Goal: Transaction & Acquisition: Purchase product/service

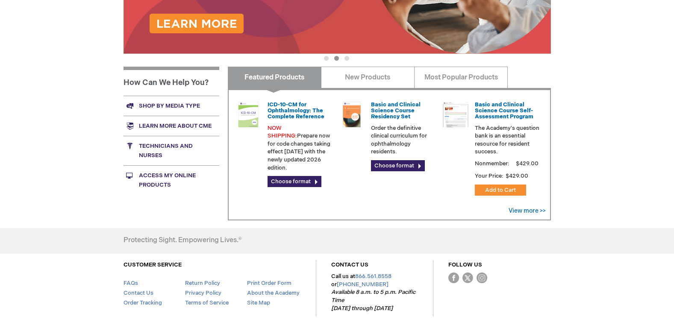
scroll to position [239, 0]
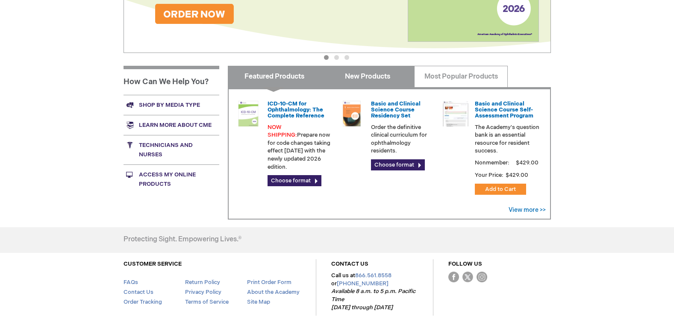
click at [355, 82] on link "New Products" at bounding box center [368, 76] width 94 height 21
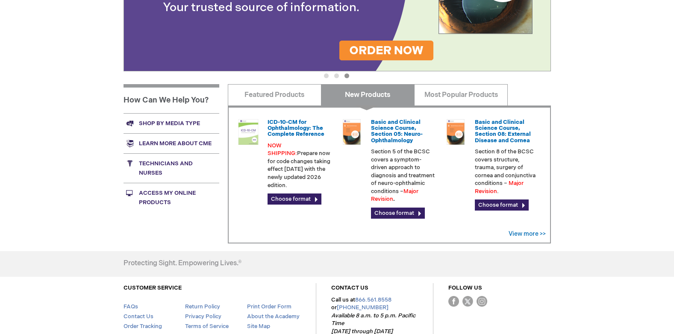
scroll to position [217, 0]
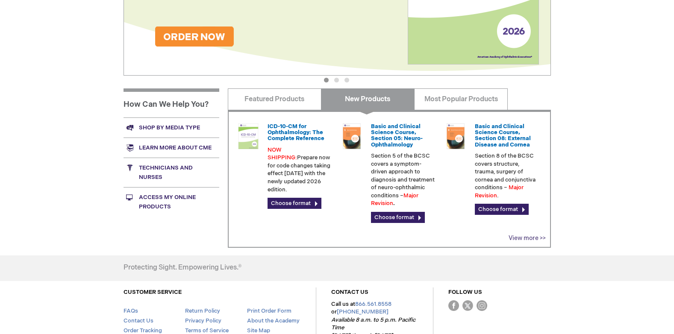
click at [530, 239] on link "View more >>" at bounding box center [526, 238] width 37 height 7
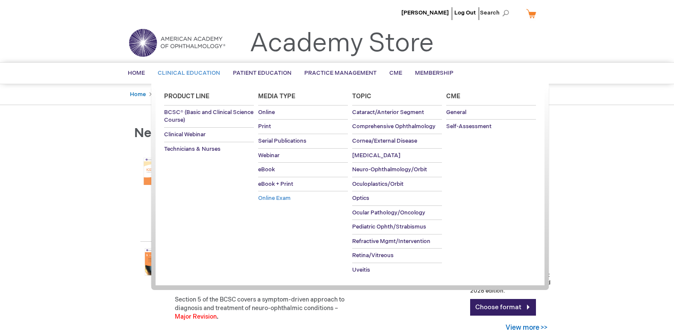
click at [284, 199] on span "Online Exam" at bounding box center [274, 198] width 32 height 7
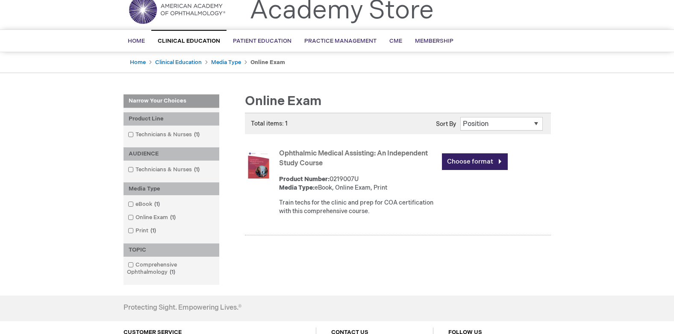
scroll to position [40, 0]
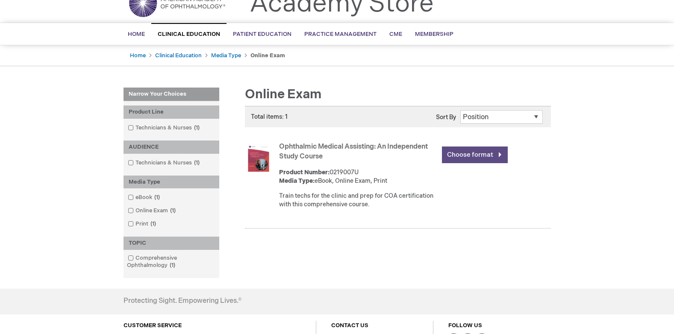
click at [465, 156] on link "Choose format" at bounding box center [475, 155] width 66 height 17
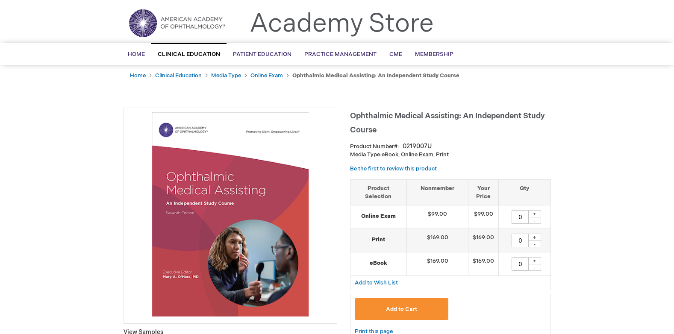
scroll to position [20, 0]
click at [538, 214] on div "+" at bounding box center [534, 213] width 13 height 7
type input "1"
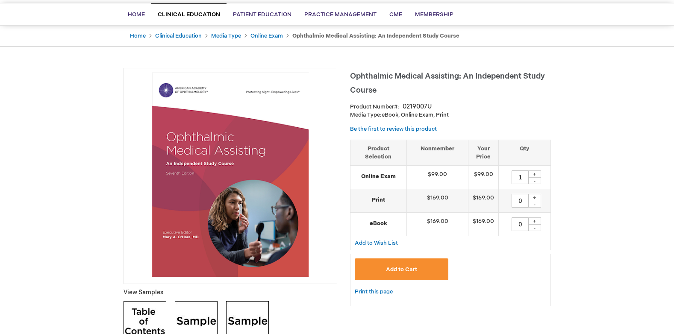
scroll to position [63, 0]
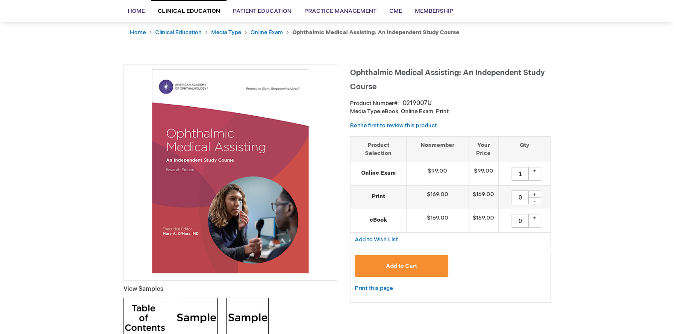
click at [406, 268] on span "Add to Cart" at bounding box center [401, 266] width 31 height 7
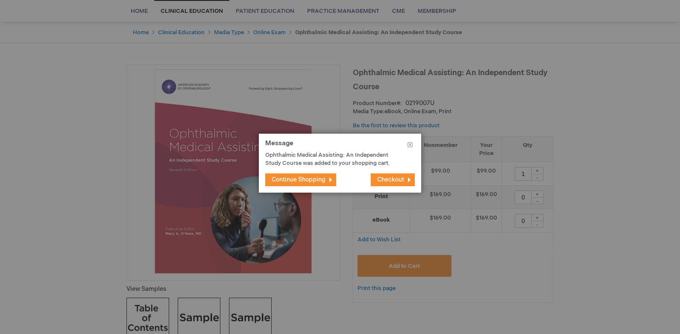
click at [311, 176] on button "Continue Shopping" at bounding box center [300, 179] width 71 height 13
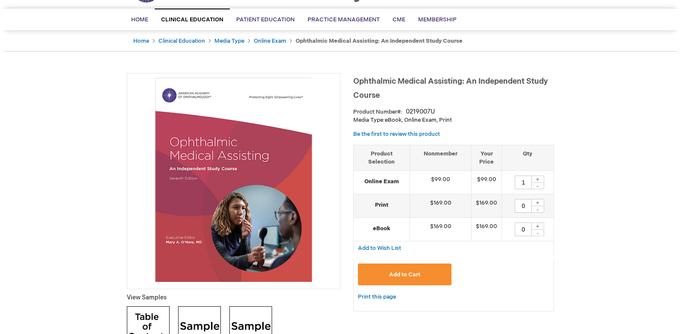
scroll to position [0, 0]
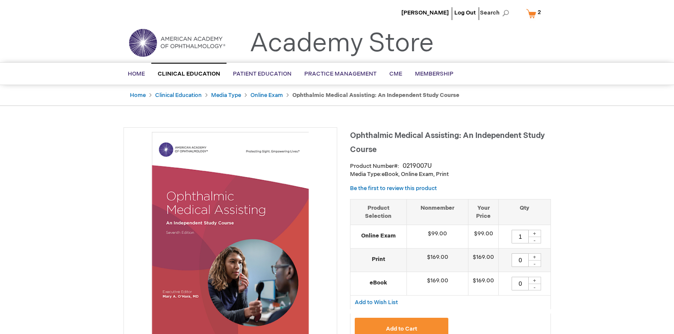
click at [534, 16] on link "My Cart 2 2 items" at bounding box center [535, 13] width 22 height 15
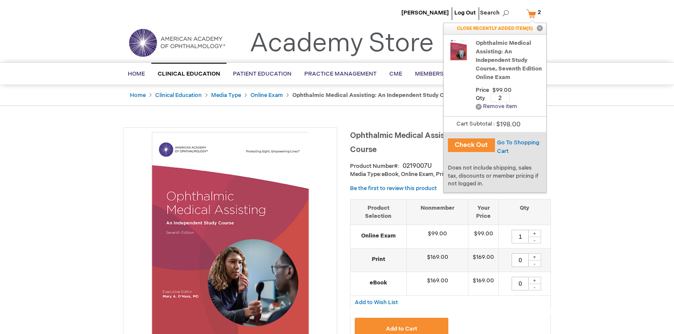
click at [476, 105] on link "Remove Remove item" at bounding box center [495, 106] width 41 height 6
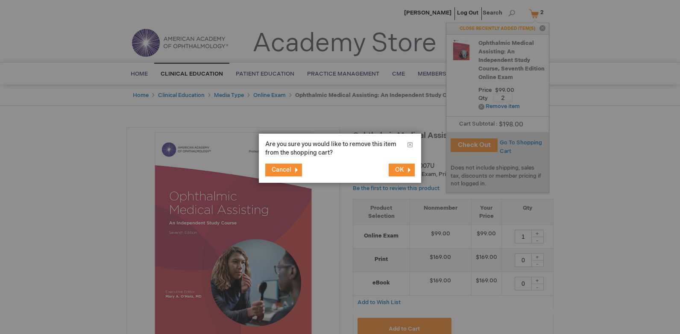
click at [405, 171] on button "OK" at bounding box center [402, 170] width 26 height 13
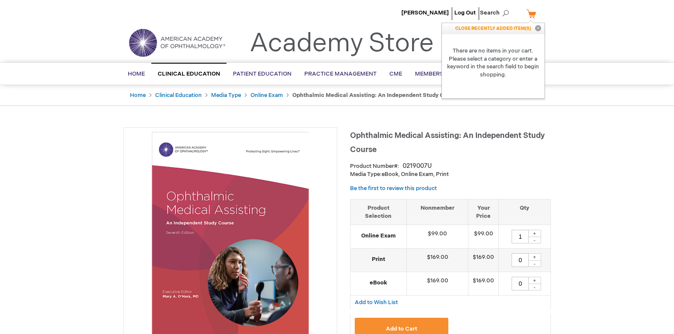
click at [539, 129] on h1 "Ophthalmic Medical Assisting: An Independent Study Course" at bounding box center [450, 141] width 201 height 28
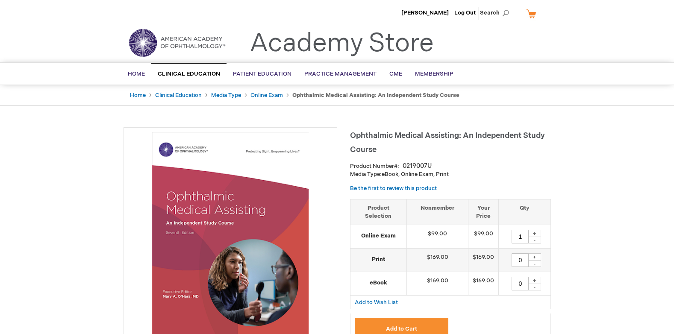
click at [395, 324] on button "Add to Cart" at bounding box center [402, 329] width 94 height 22
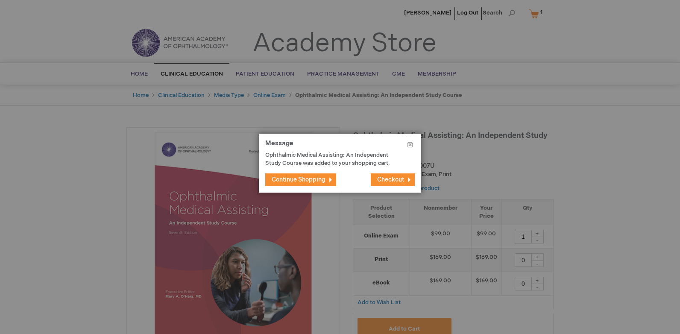
click at [410, 146] on button "Close" at bounding box center [410, 147] width 22 height 26
